Goal: Task Accomplishment & Management: Manage account settings

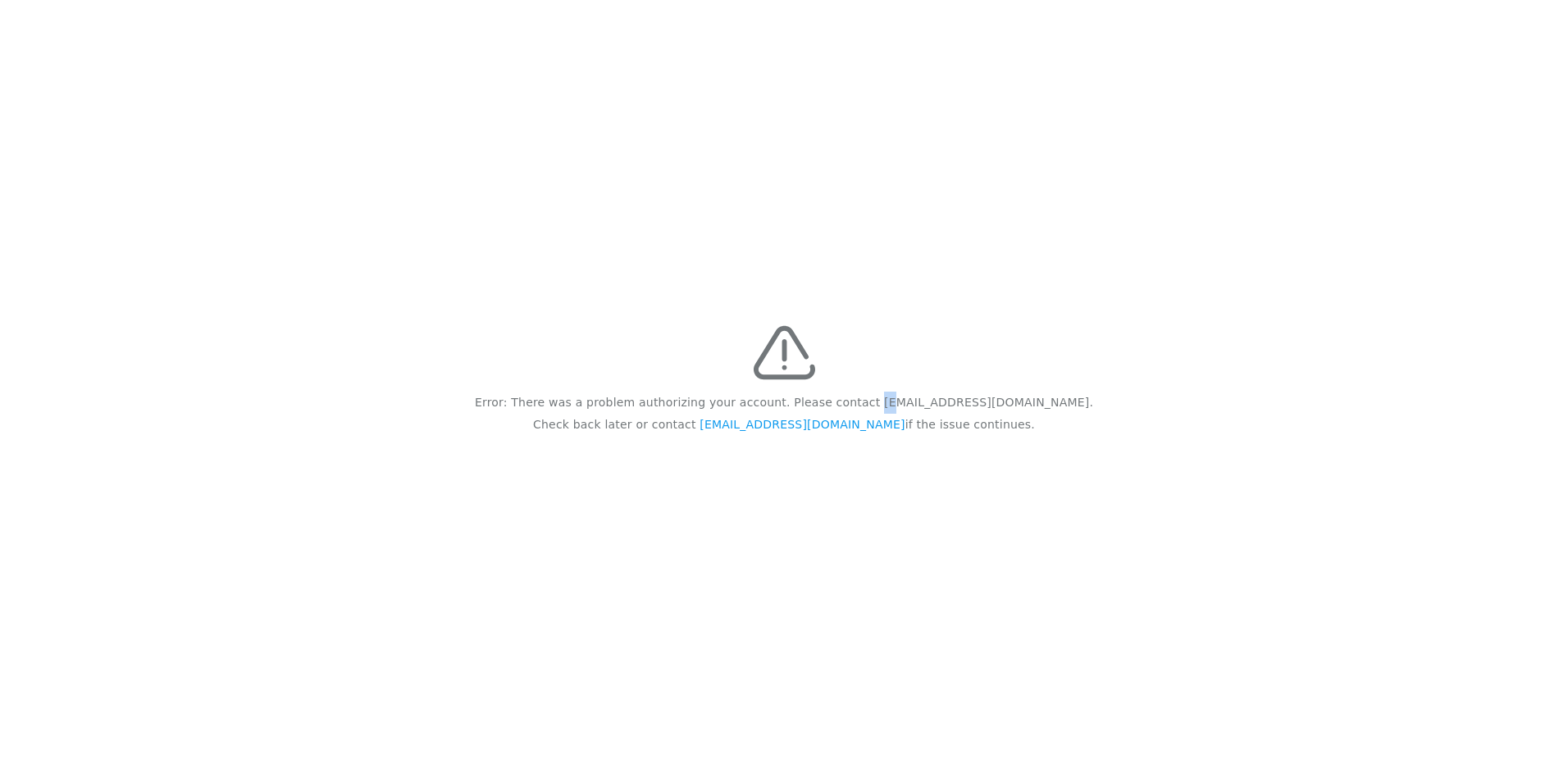
drag, startPoint x: 901, startPoint y: 399, endPoint x: 911, endPoint y: 405, distance: 11.7
click at [911, 405] on p "Error: There was a problem authorizing your account. Please contact [EMAIL_ADDR…" at bounding box center [784, 402] width 619 height 22
drag, startPoint x: 911, startPoint y: 405, endPoint x: 924, endPoint y: 413, distance: 15.3
click at [924, 414] on p "Check back later or contact feedback@recidiviz.org if the issue continues." at bounding box center [784, 425] width 502 height 22
click at [756, 426] on link "[EMAIL_ADDRESS][DOMAIN_NAME]" at bounding box center [802, 424] width 205 height 13
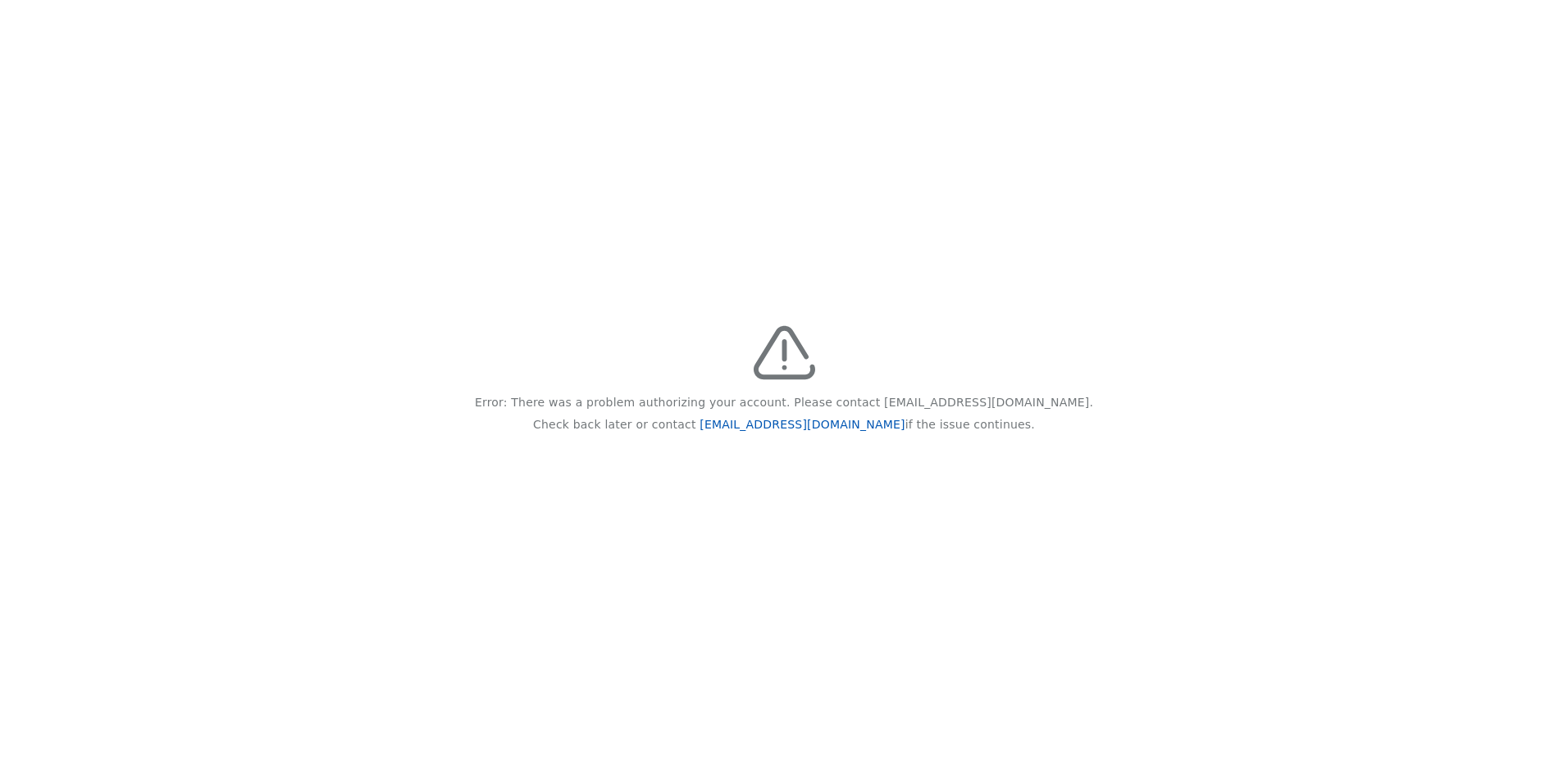
click at [770, 430] on link "feedback@recidiviz.org" at bounding box center [802, 424] width 205 height 13
click at [766, 425] on link "feedback@recidiviz.org" at bounding box center [802, 424] width 205 height 13
